Goal: Task Accomplishment & Management: Complete application form

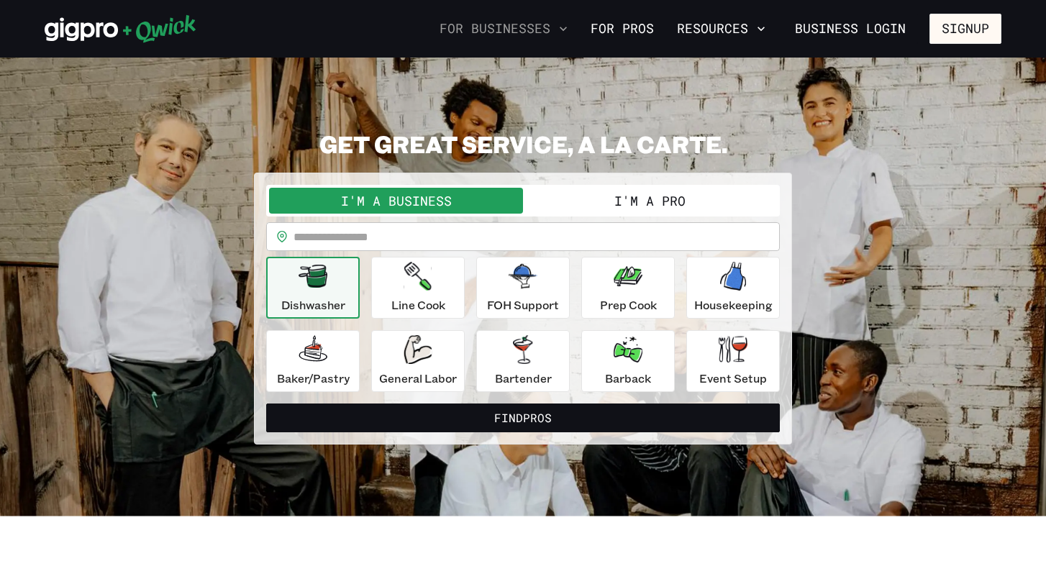
click at [551, 24] on button "For Businesses" at bounding box center [504, 29] width 140 height 24
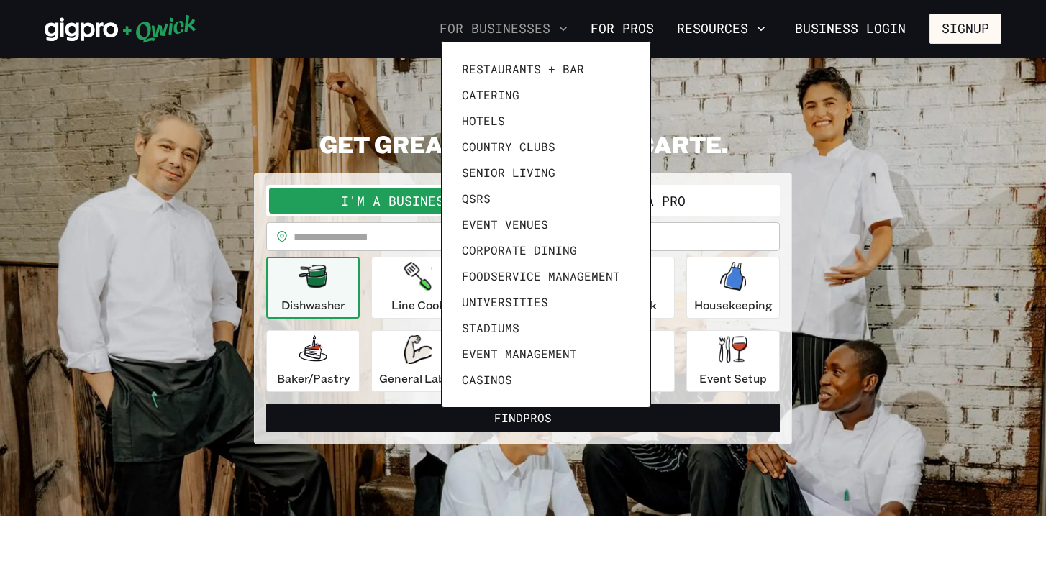
click at [551, 24] on div at bounding box center [523, 289] width 1046 height 579
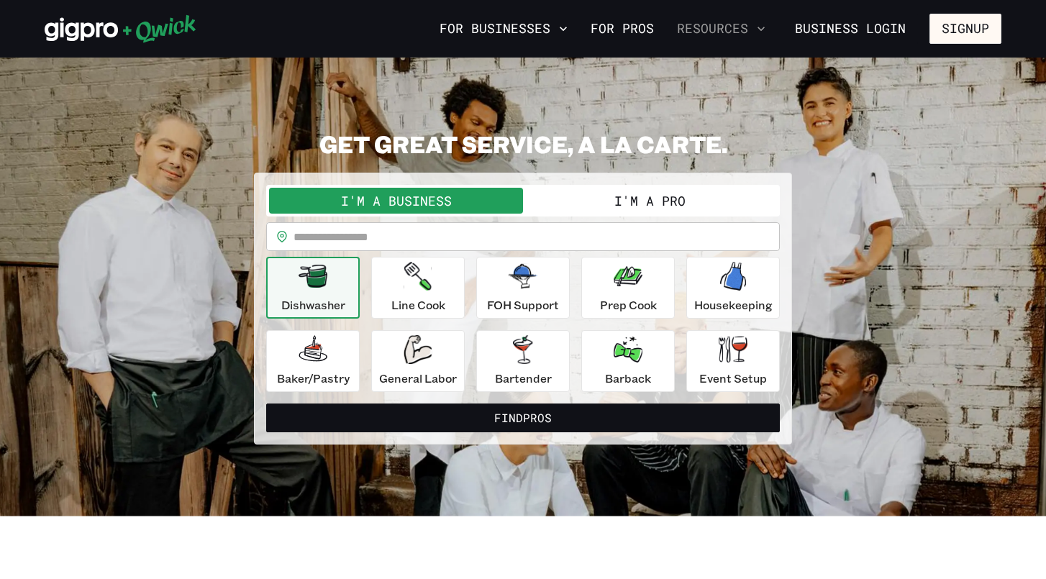
click at [744, 27] on button "Resources" at bounding box center [721, 29] width 100 height 24
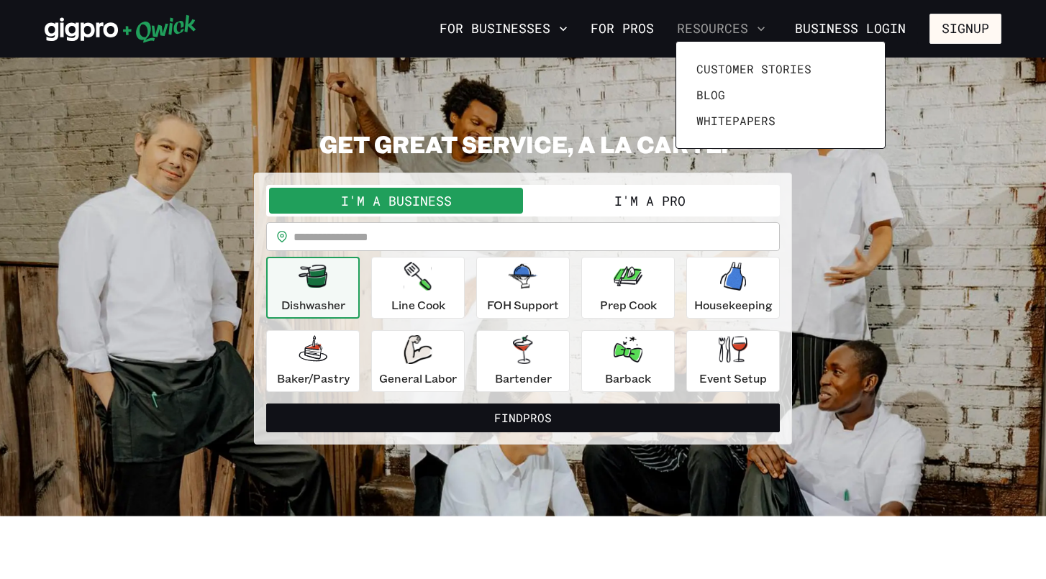
click at [744, 27] on div at bounding box center [523, 289] width 1046 height 579
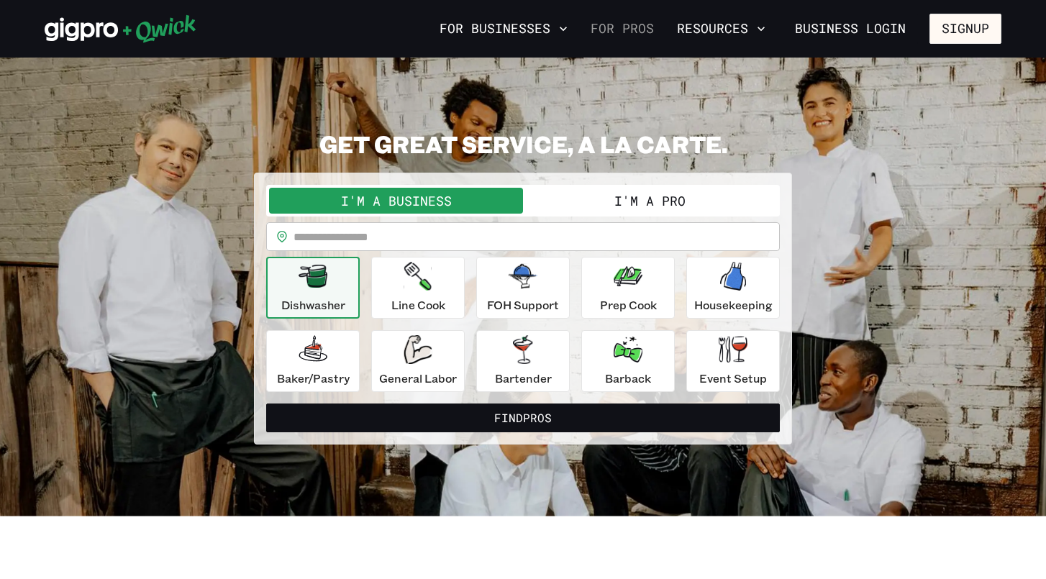
click at [629, 31] on link "For Pros" at bounding box center [622, 29] width 75 height 24
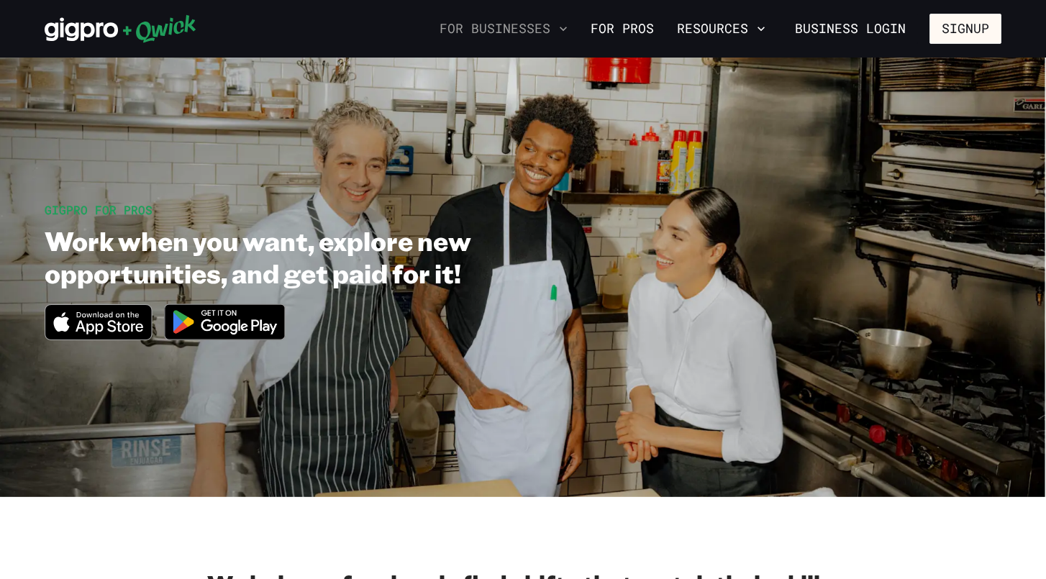
click at [496, 32] on button "For Businesses" at bounding box center [504, 29] width 140 height 24
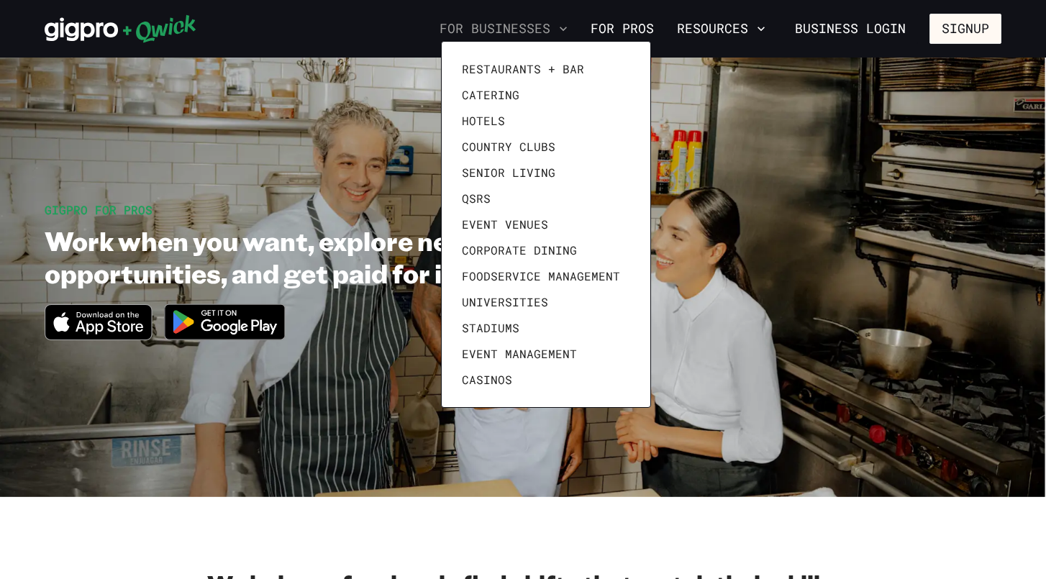
click at [496, 32] on div at bounding box center [523, 289] width 1046 height 579
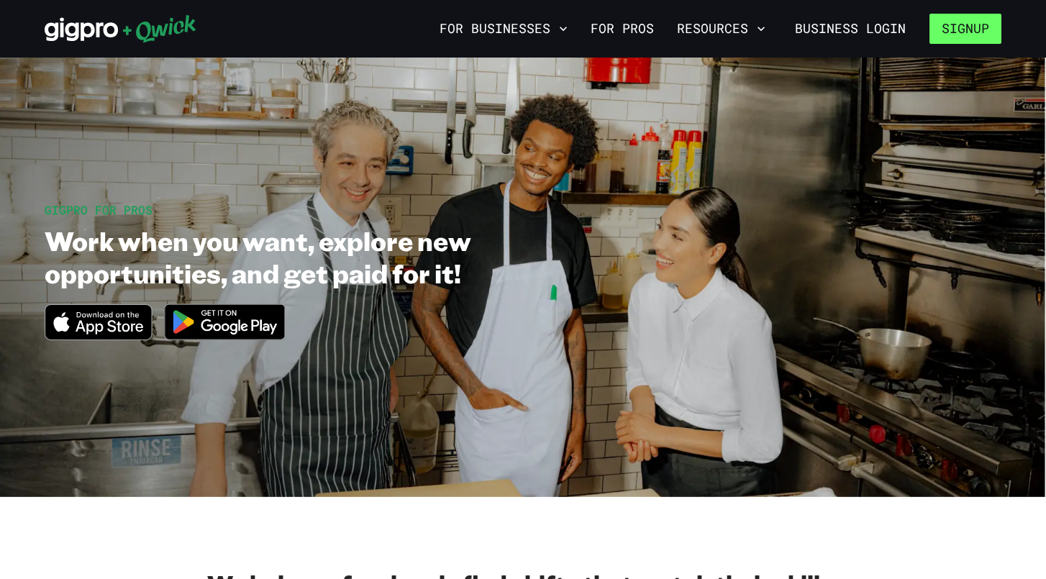
click at [979, 22] on button "Signup" at bounding box center [966, 29] width 72 height 30
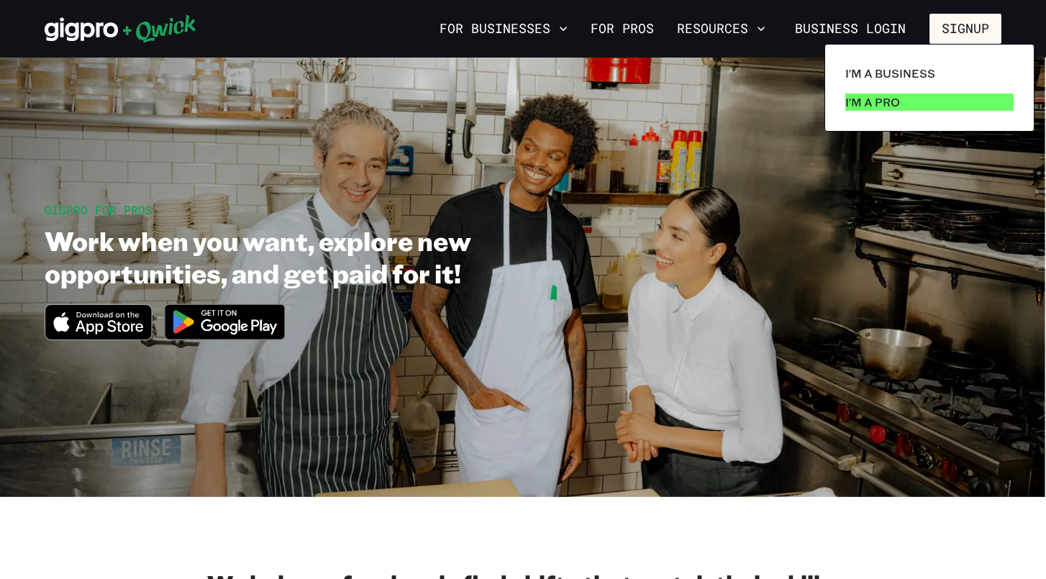
click at [887, 107] on p "I'm a Pro" at bounding box center [873, 102] width 55 height 17
click at [877, 101] on p "I'm a Pro" at bounding box center [873, 102] width 55 height 17
click at [871, 105] on p "I'm a Pro" at bounding box center [873, 102] width 55 height 17
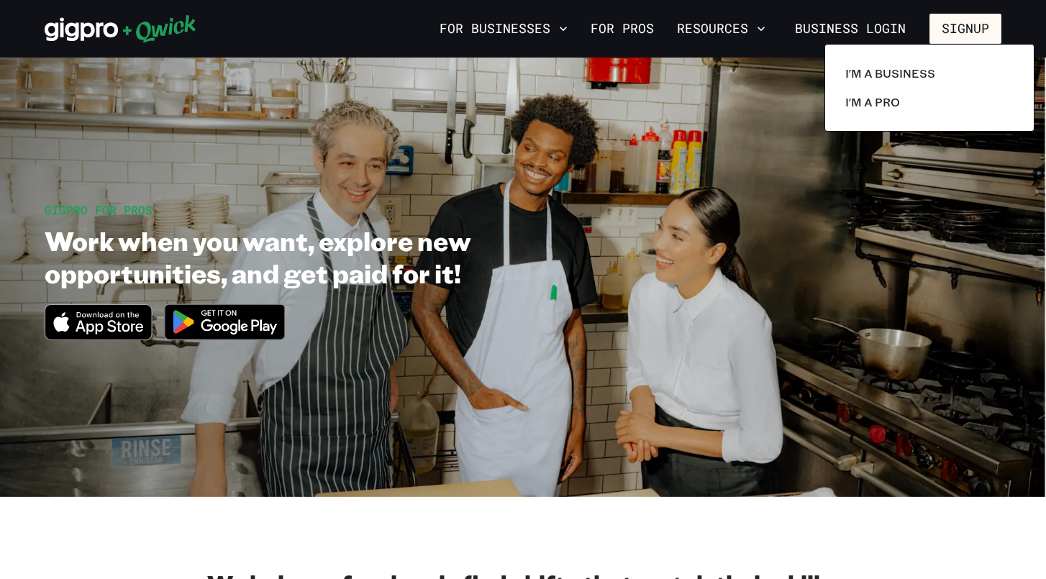
click at [458, 512] on div at bounding box center [523, 289] width 1046 height 579
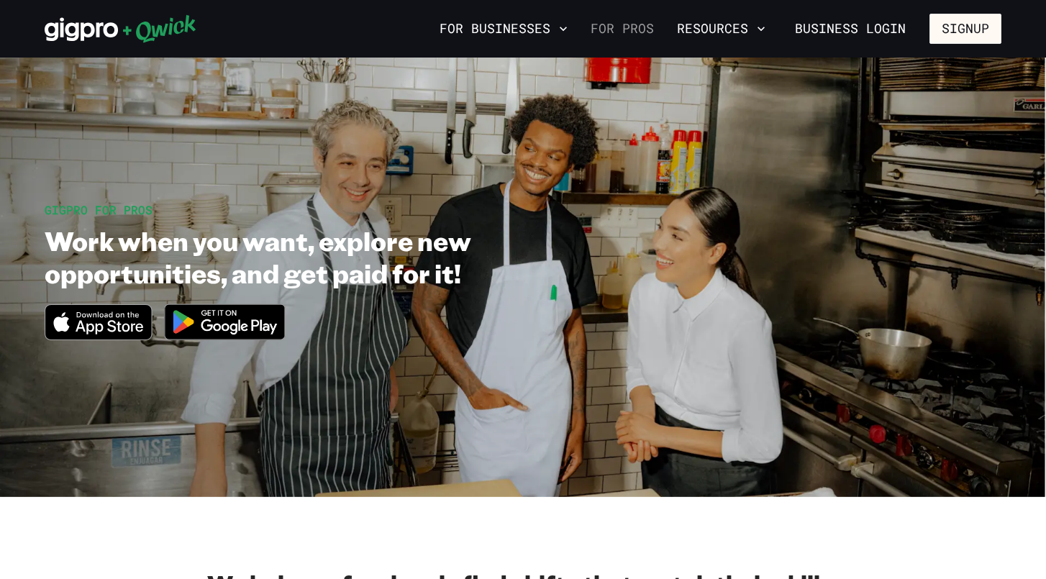
click at [635, 32] on link "For Pros" at bounding box center [622, 29] width 75 height 24
click at [80, 34] on icon at bounding box center [121, 28] width 152 height 29
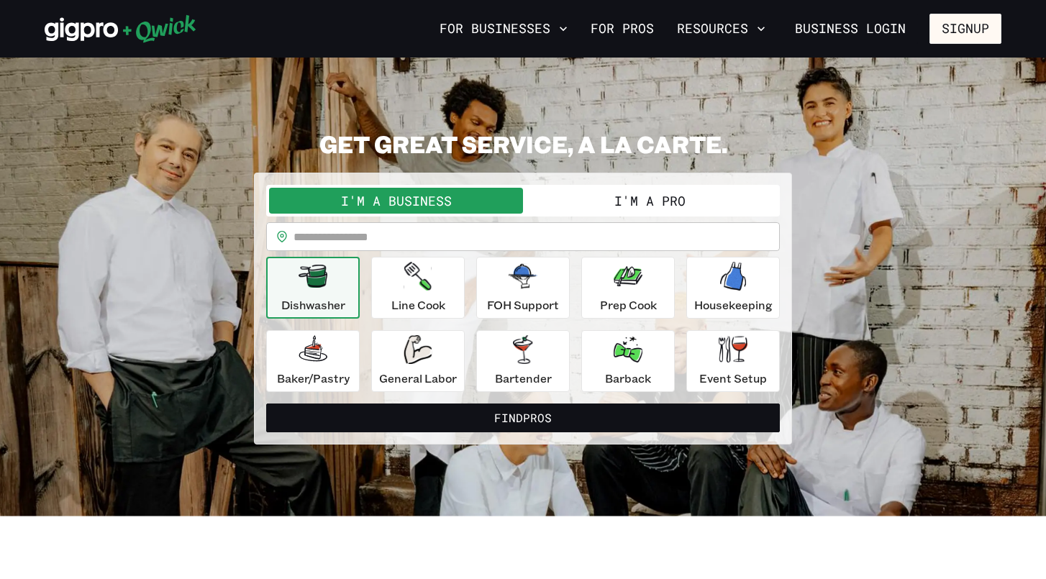
click at [675, 189] on button "I'm a Pro" at bounding box center [650, 201] width 254 height 26
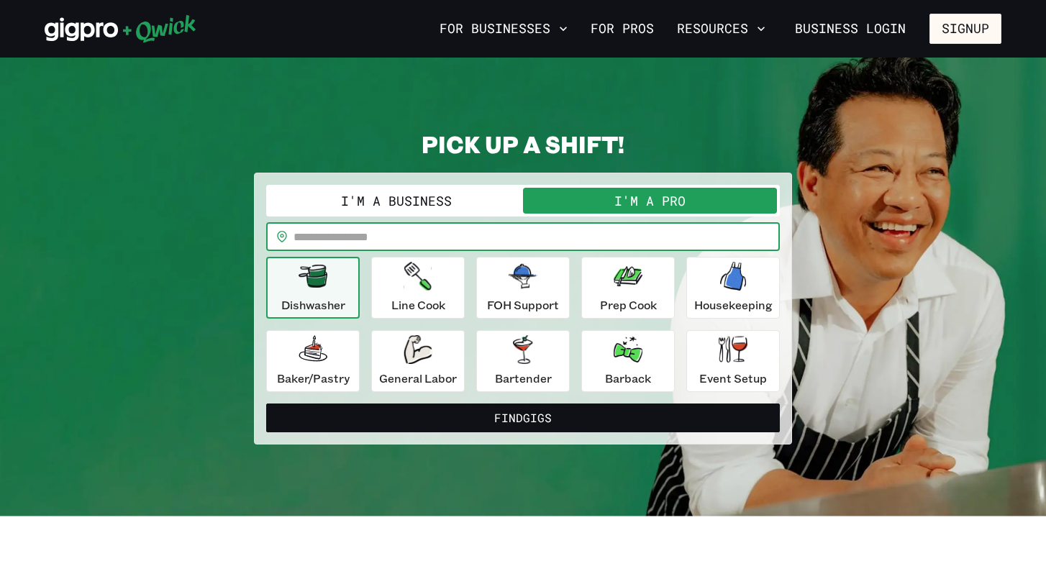
click at [384, 230] on input "text" at bounding box center [537, 236] width 486 height 29
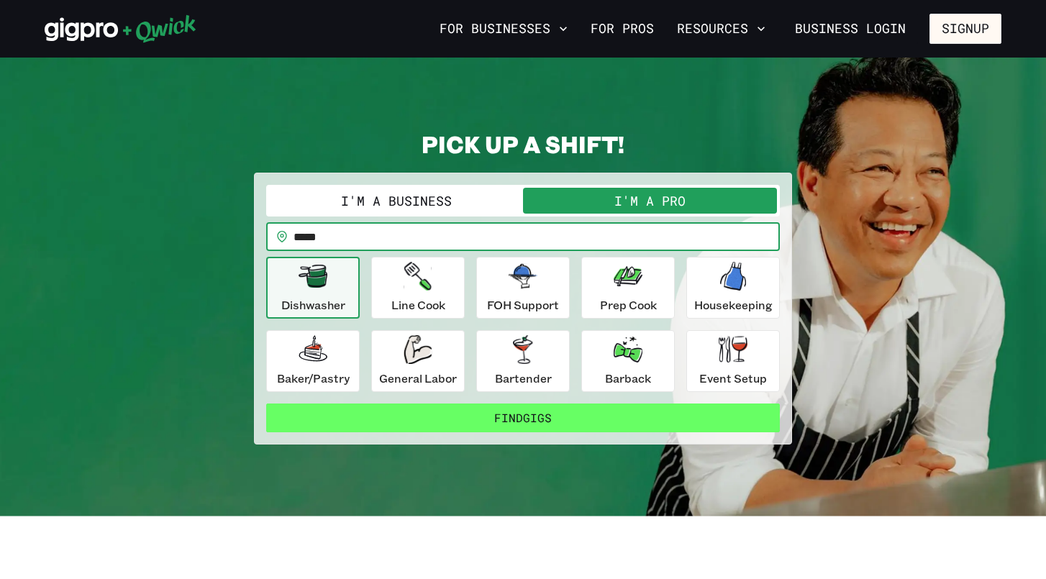
type input "*****"
click at [461, 422] on button "Find Gigs" at bounding box center [523, 418] width 514 height 29
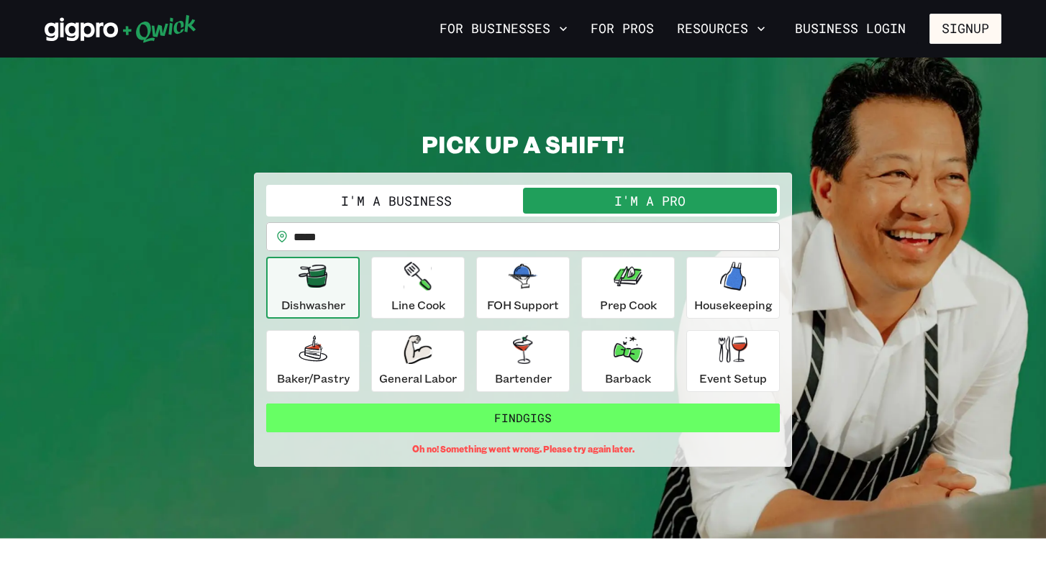
click at [514, 415] on button "Find Gigs" at bounding box center [523, 418] width 514 height 29
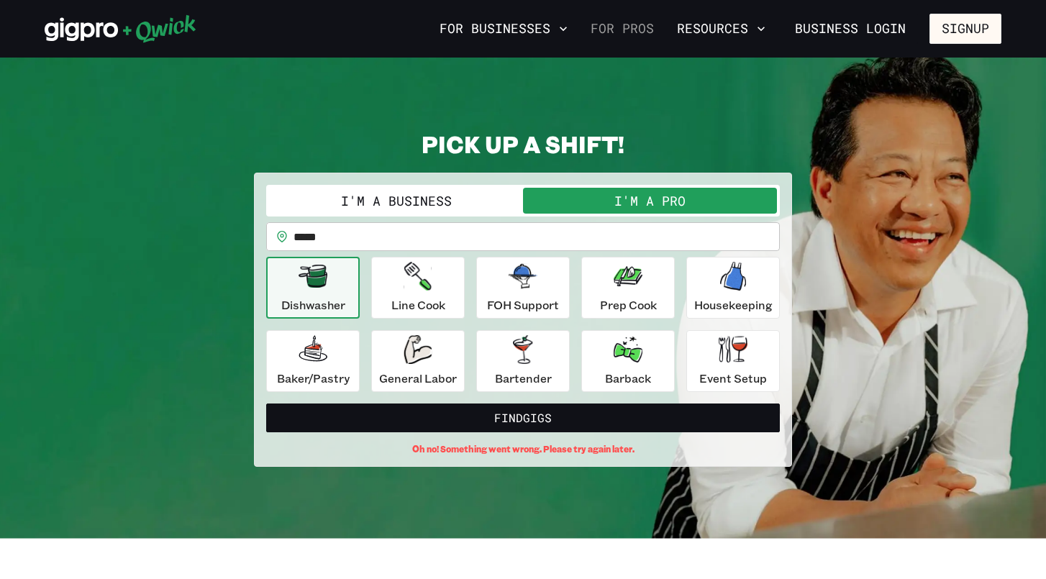
click at [617, 26] on link "For Pros" at bounding box center [622, 29] width 75 height 24
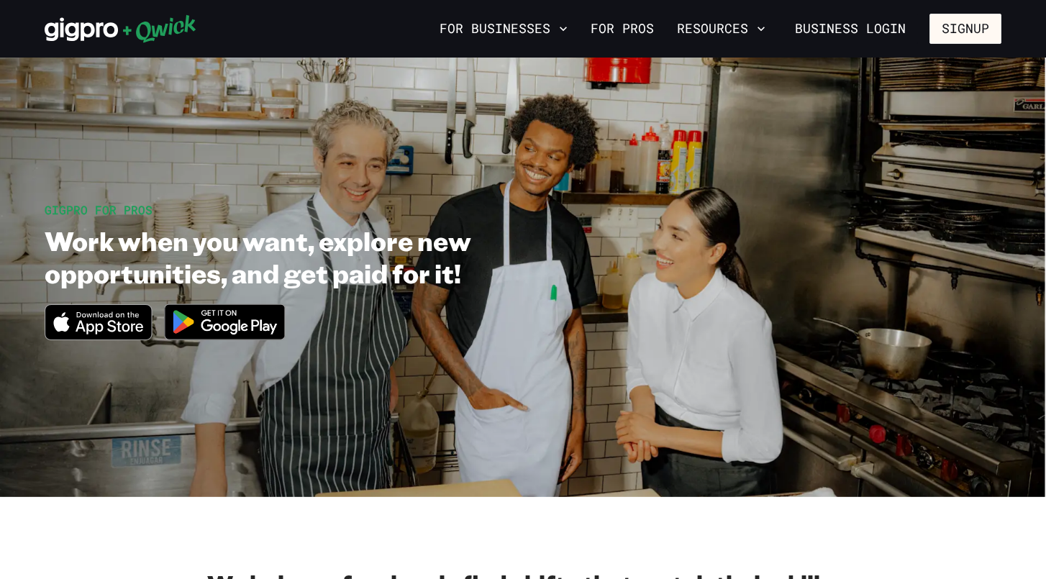
click at [617, 26] on link "For Pros" at bounding box center [622, 29] width 75 height 24
click at [92, 322] on icon "Download on the App Store" at bounding box center [98, 322] width 106 height 35
click at [635, 26] on link "For Pros" at bounding box center [622, 29] width 75 height 24
click at [634, 27] on link "For Pros" at bounding box center [622, 29] width 75 height 24
click at [76, 37] on icon at bounding box center [81, 30] width 73 height 24
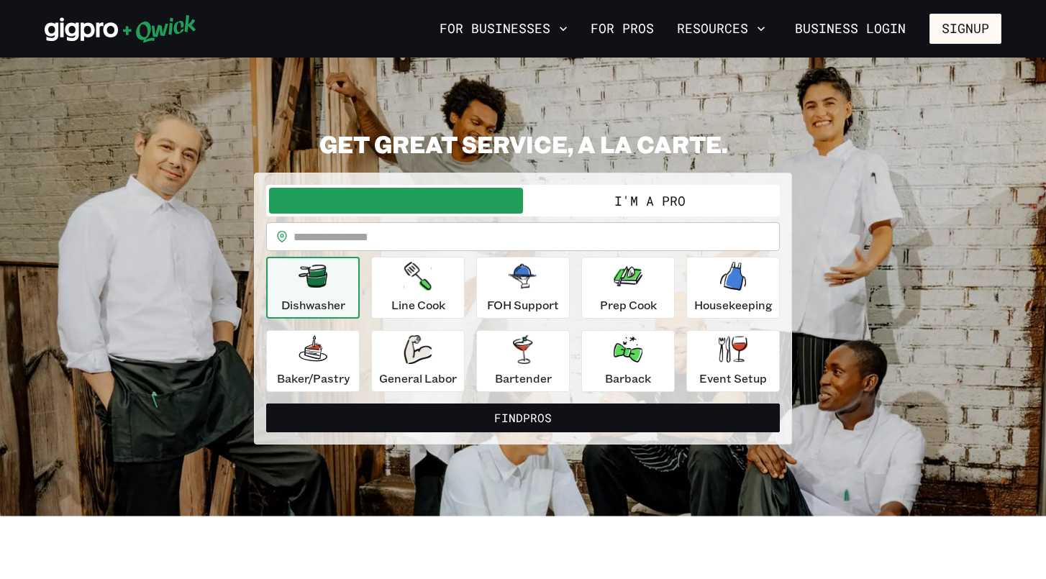
click at [76, 37] on icon at bounding box center [81, 30] width 73 height 24
click at [604, 203] on button "I'm a Pro" at bounding box center [650, 201] width 254 height 26
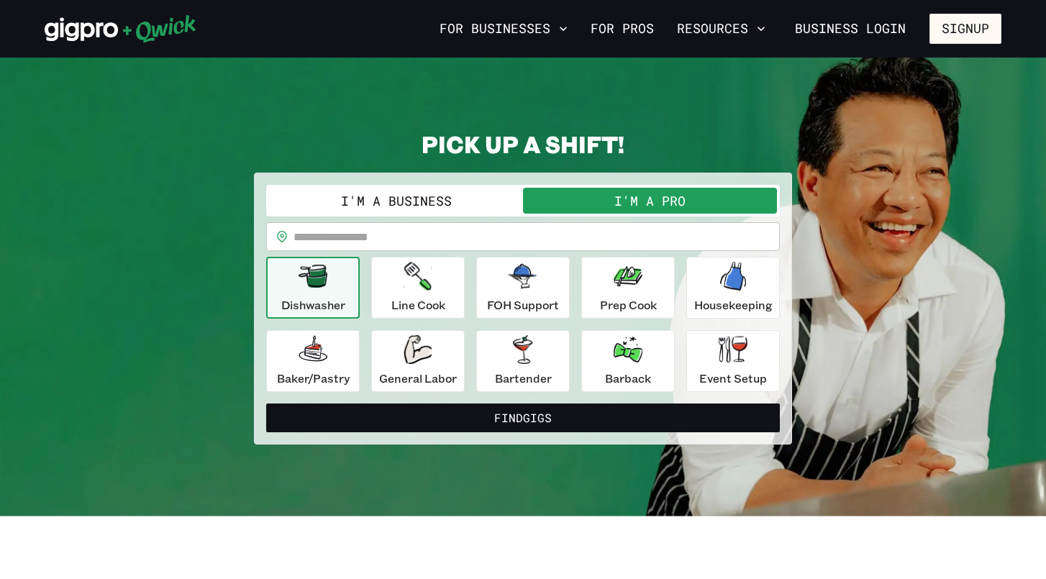
click at [411, 242] on input "text" at bounding box center [537, 236] width 486 height 29
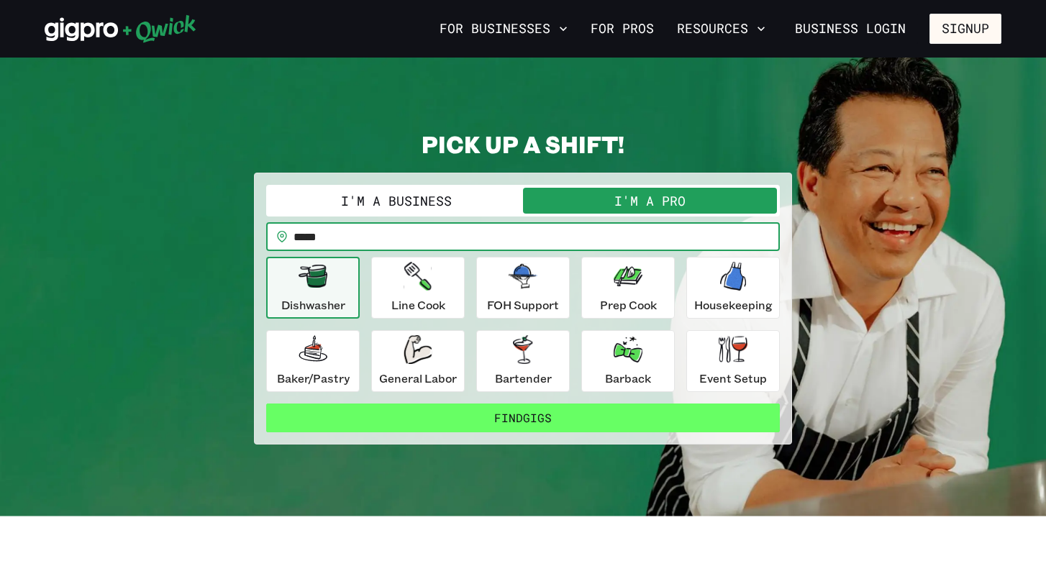
type input "*****"
click at [502, 420] on button "Find Gigs" at bounding box center [523, 418] width 514 height 29
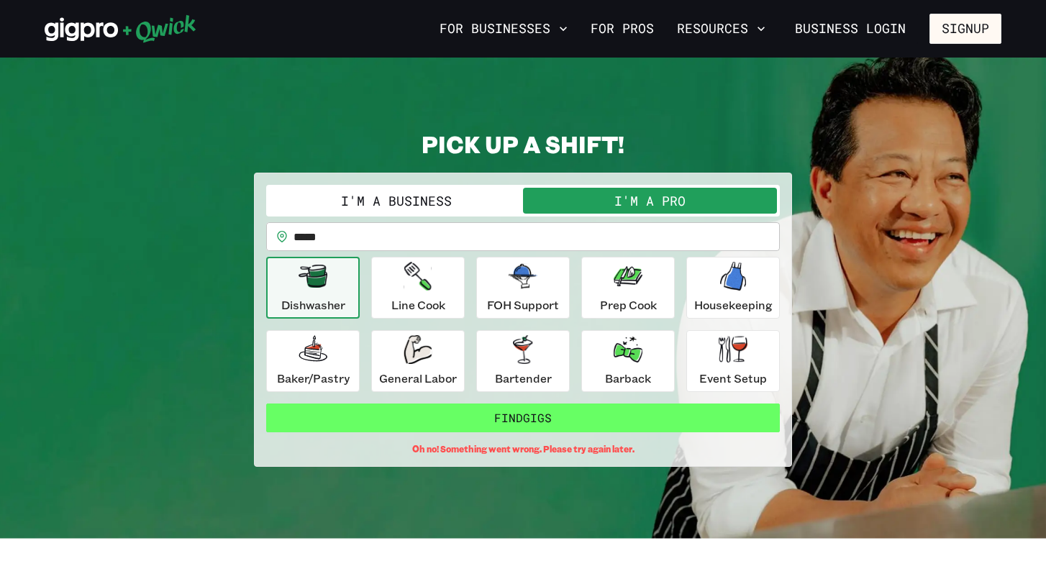
click at [503, 408] on button "Find Gigs" at bounding box center [523, 418] width 514 height 29
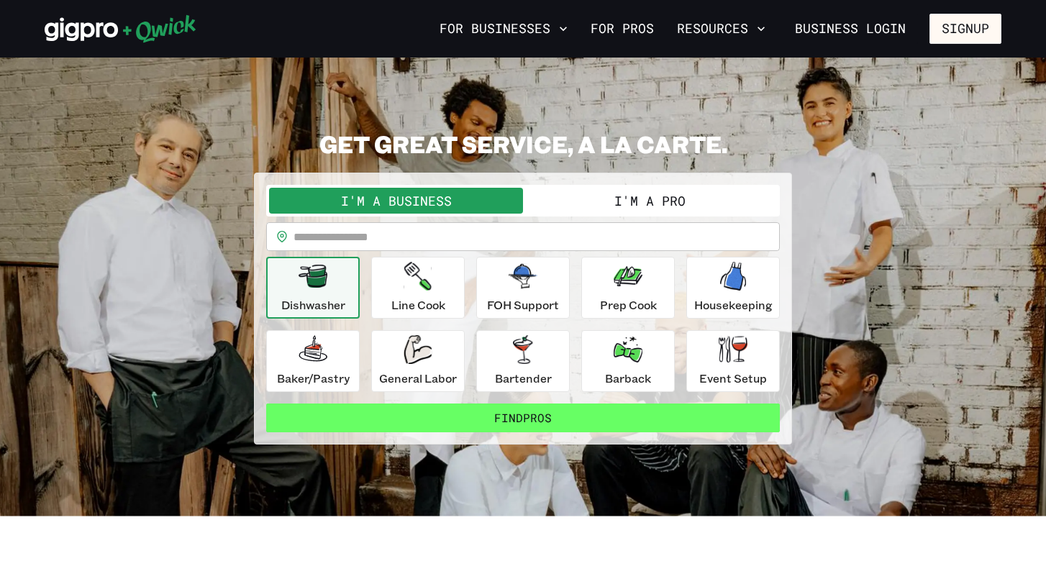
click at [518, 415] on button "Find Pros" at bounding box center [523, 418] width 514 height 29
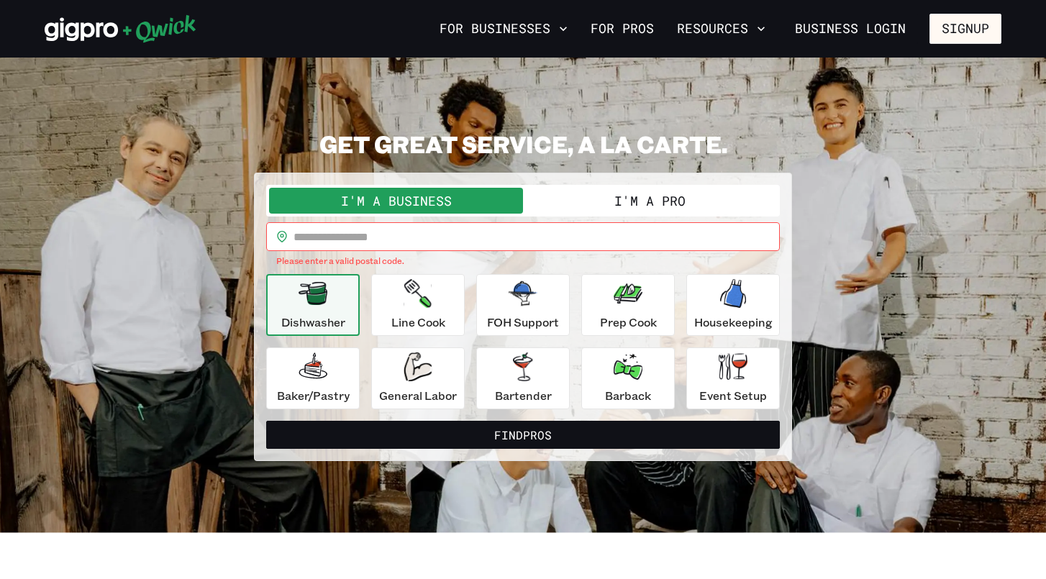
click at [399, 245] on input "text" at bounding box center [537, 236] width 486 height 29
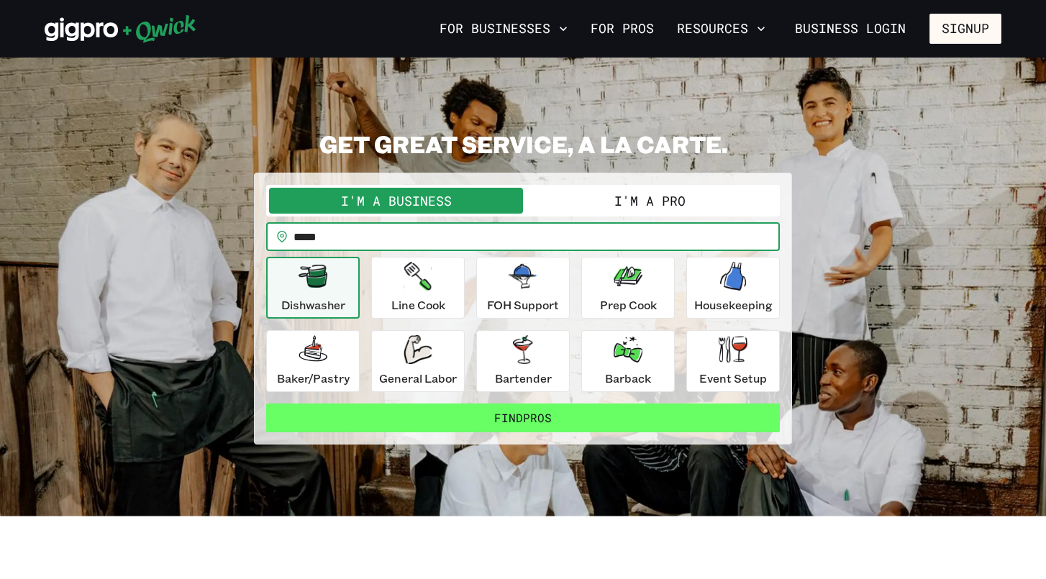
type input "*****"
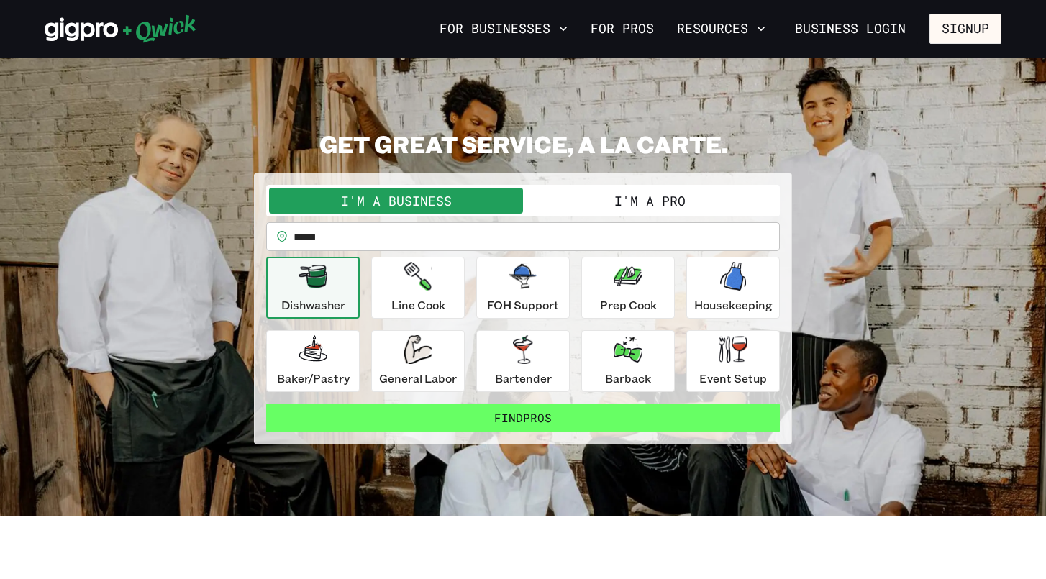
click at [415, 419] on button "Find Pros" at bounding box center [523, 418] width 514 height 29
